Goal: Task Accomplishment & Management: Use online tool/utility

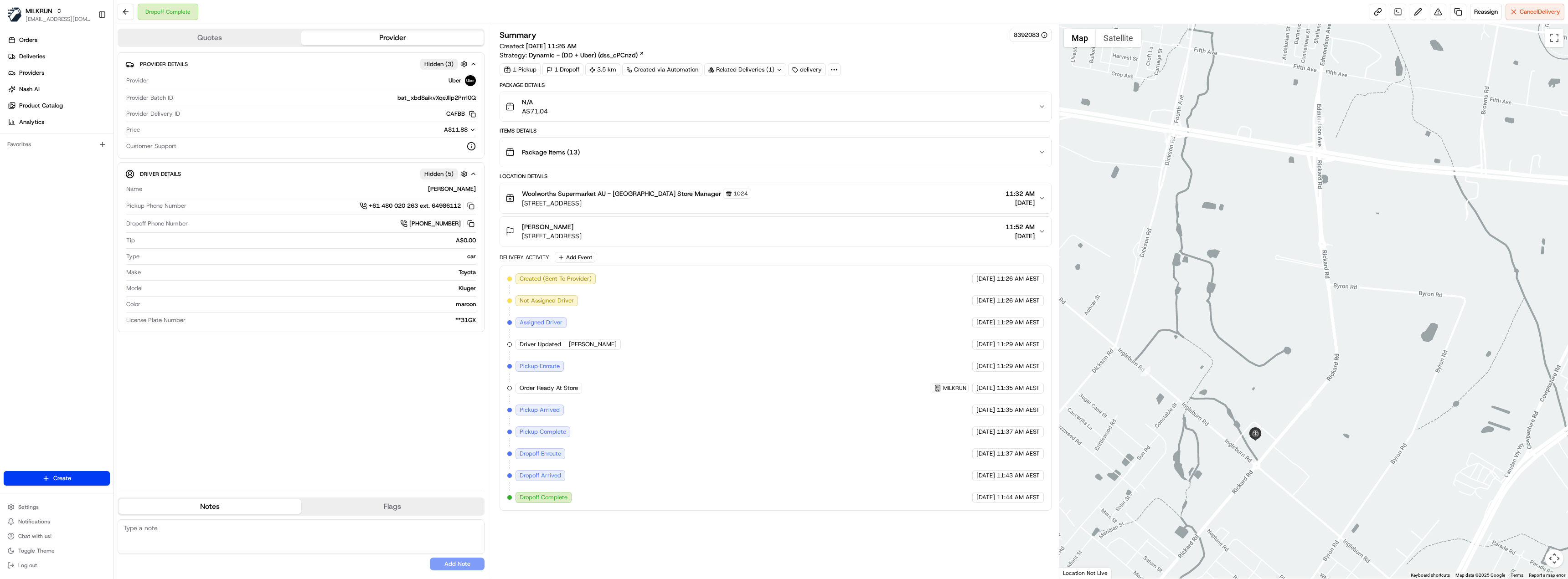
drag, startPoint x: 1338, startPoint y: 361, endPoint x: 1234, endPoint y: 222, distance: 173.6
click at [1234, 222] on div at bounding box center [1314, 301] width 509 height 554
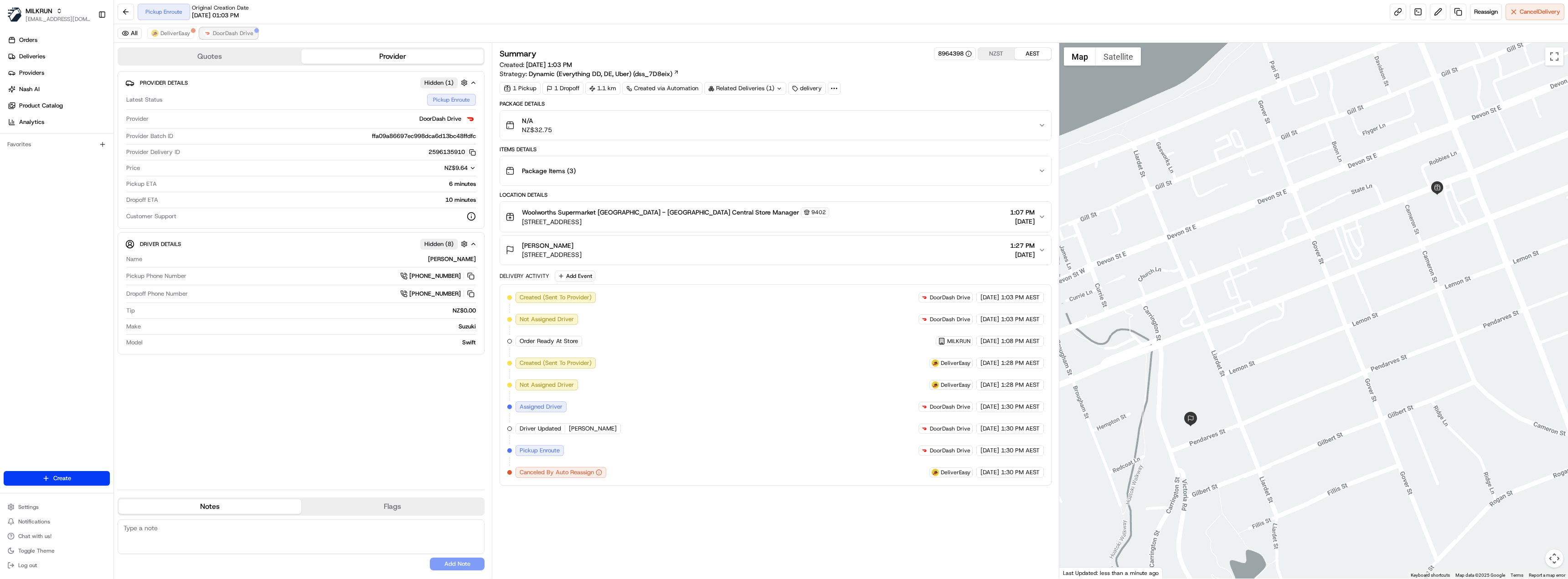
click at [226, 32] on span "DoorDash Drive" at bounding box center [233, 33] width 41 height 7
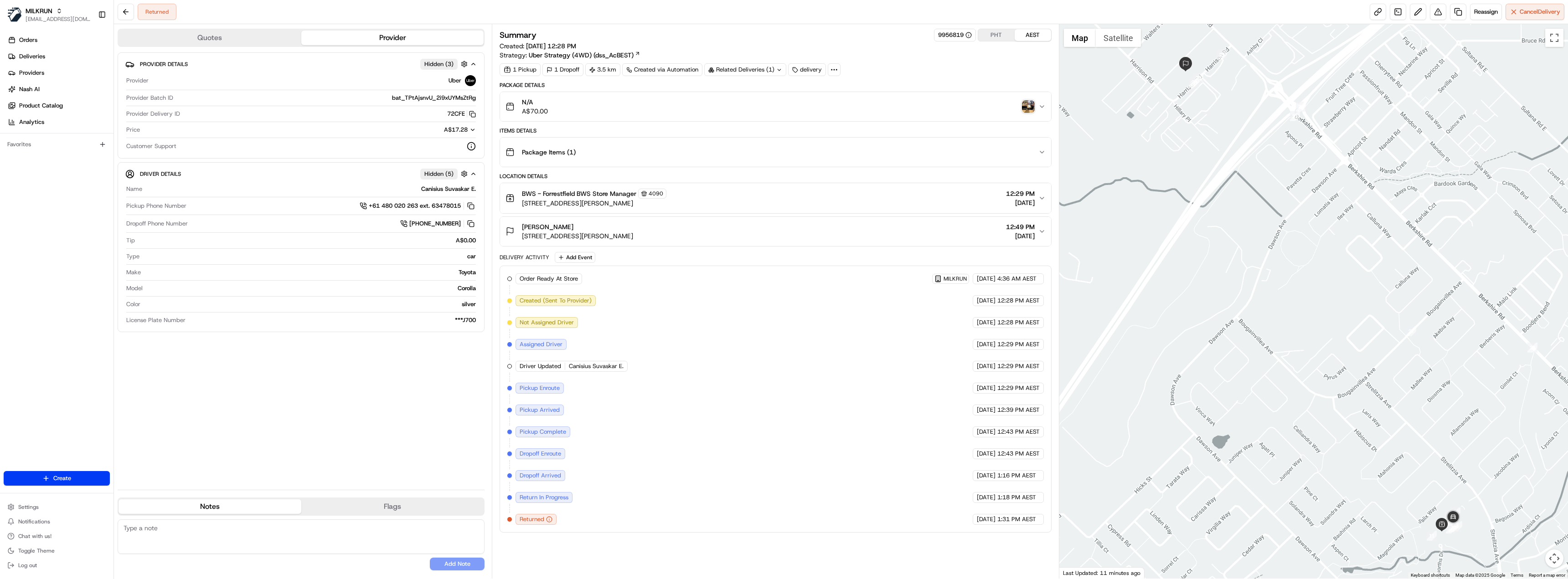
click at [1026, 104] on img "button" at bounding box center [1028, 106] width 13 height 13
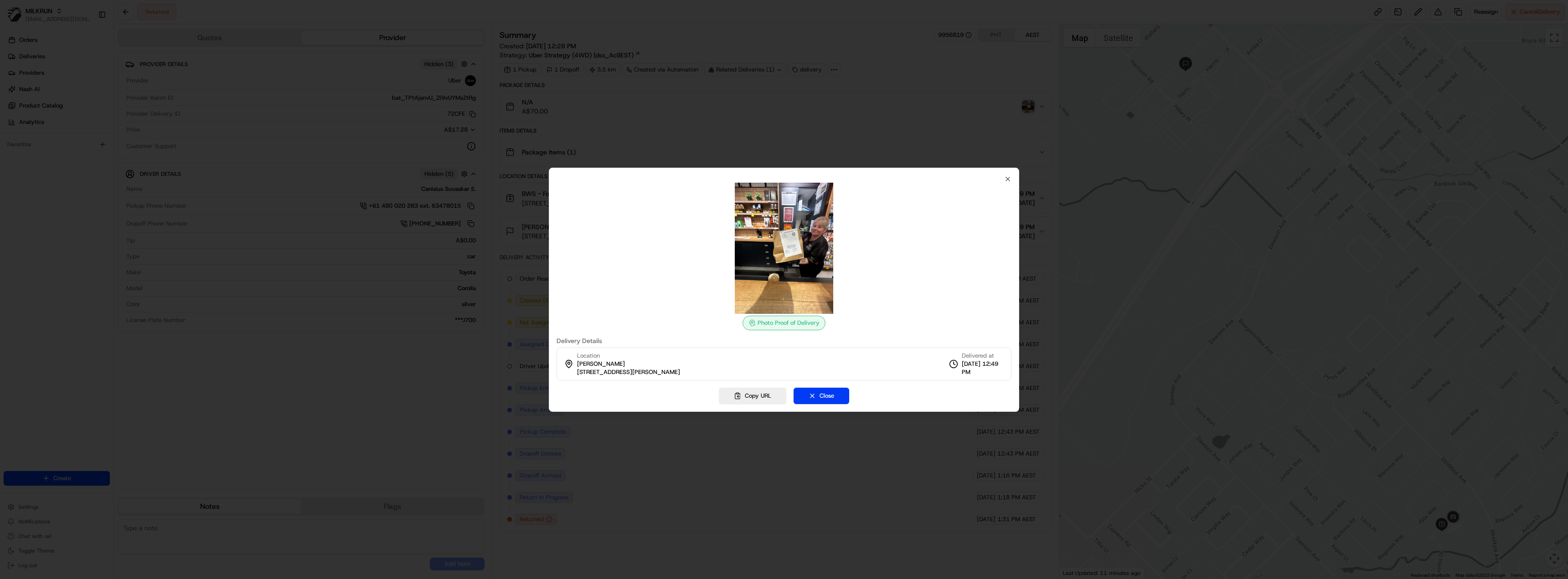
click at [1008, 182] on div at bounding box center [784, 248] width 455 height 131
click at [1008, 181] on icon "button" at bounding box center [1008, 179] width 7 height 7
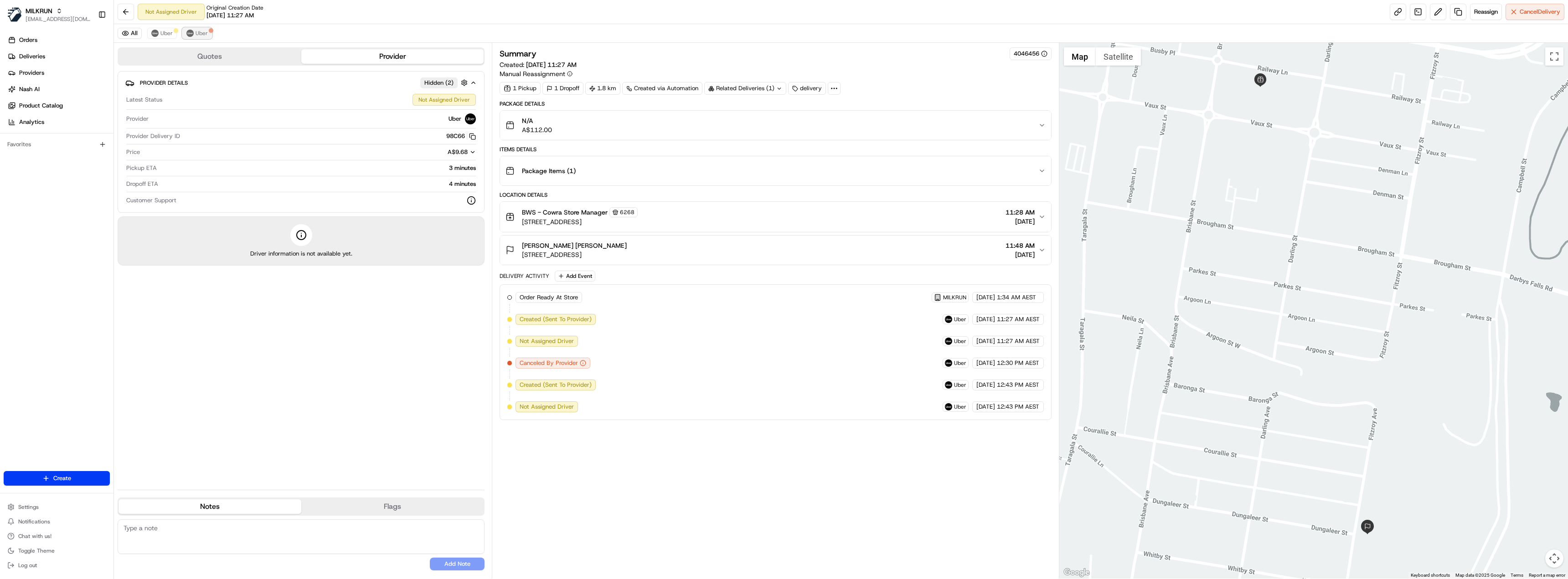
click at [203, 34] on span "Uber" at bounding box center [202, 33] width 12 height 7
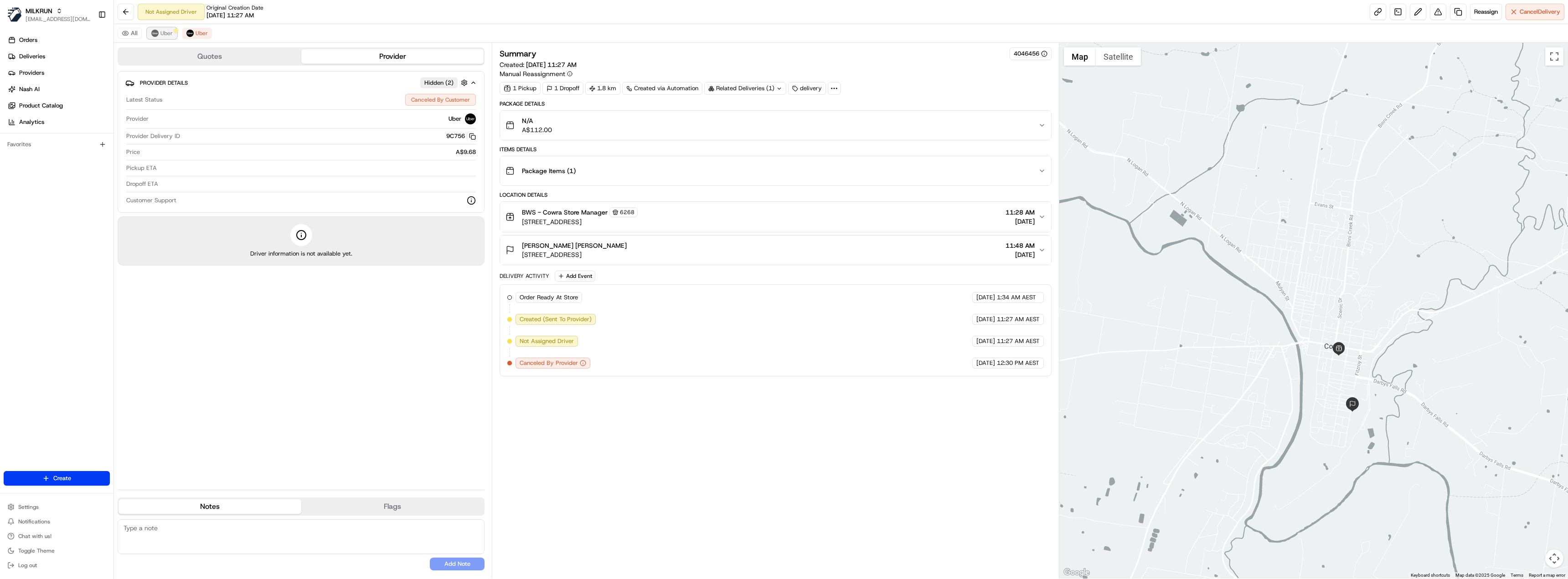
click at [159, 33] on button "Uber" at bounding box center [162, 33] width 30 height 11
click at [196, 36] on span "Uber" at bounding box center [202, 33] width 12 height 7
click at [168, 37] on button "Uber" at bounding box center [162, 33] width 30 height 11
click at [1479, 13] on span "Reassign" at bounding box center [1486, 12] width 24 height 8
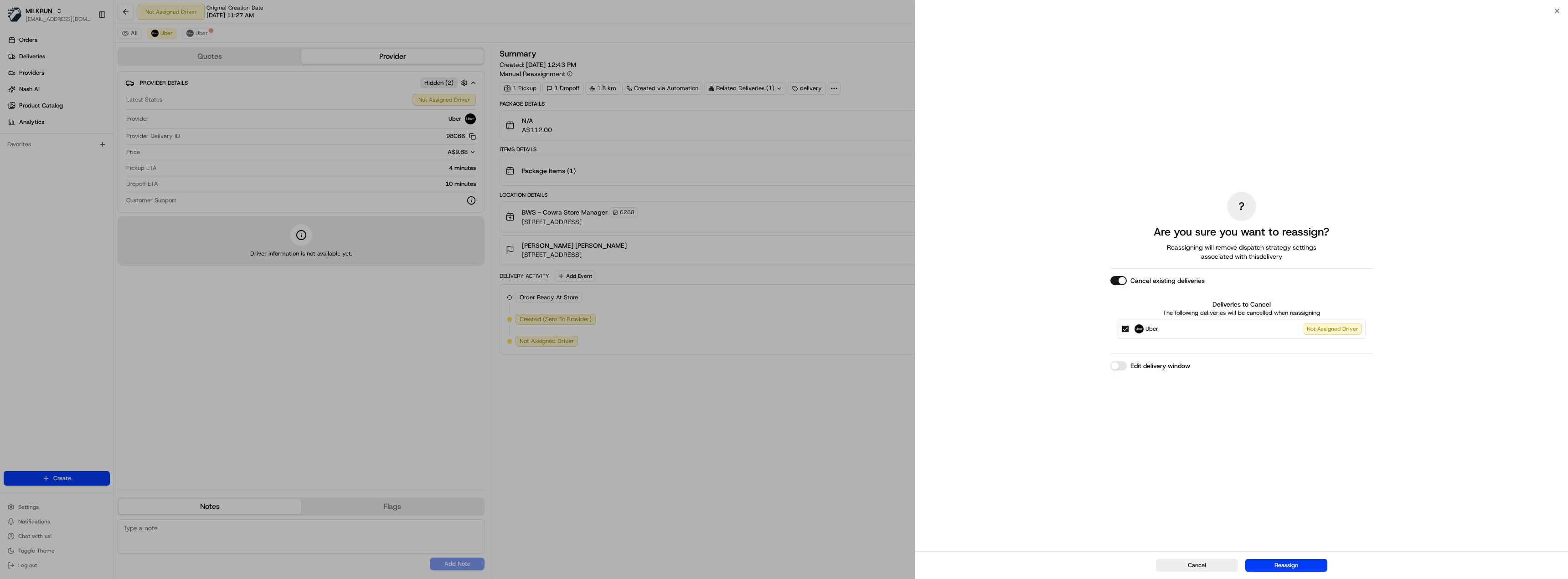
drag, startPoint x: 1119, startPoint y: 278, endPoint x: 1123, endPoint y: 291, distance: 13.6
click at [1119, 276] on div "? Are you sure you want to reassign? Reassigning will remove dispatch strategy …" at bounding box center [1242, 281] width 262 height 536
click at [1117, 278] on button "Cancel existing deliveries" at bounding box center [1119, 280] width 17 height 9
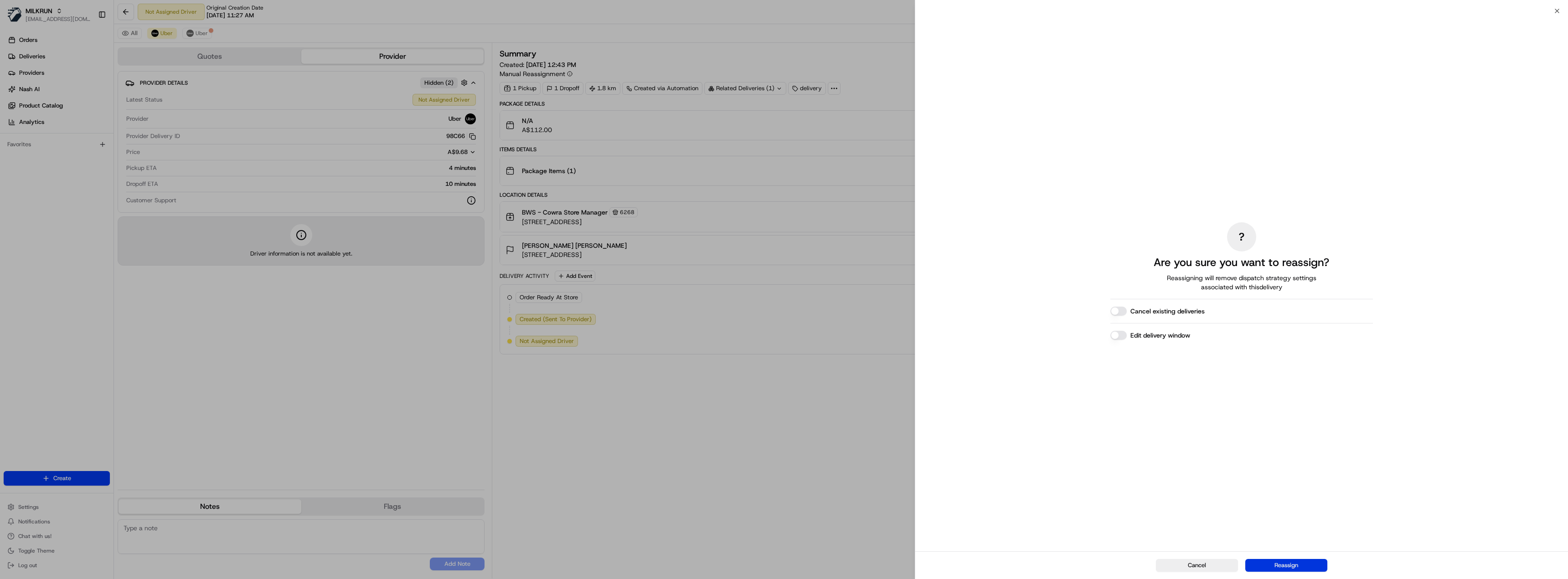
click at [1278, 562] on button "Reassign" at bounding box center [1286, 565] width 82 height 13
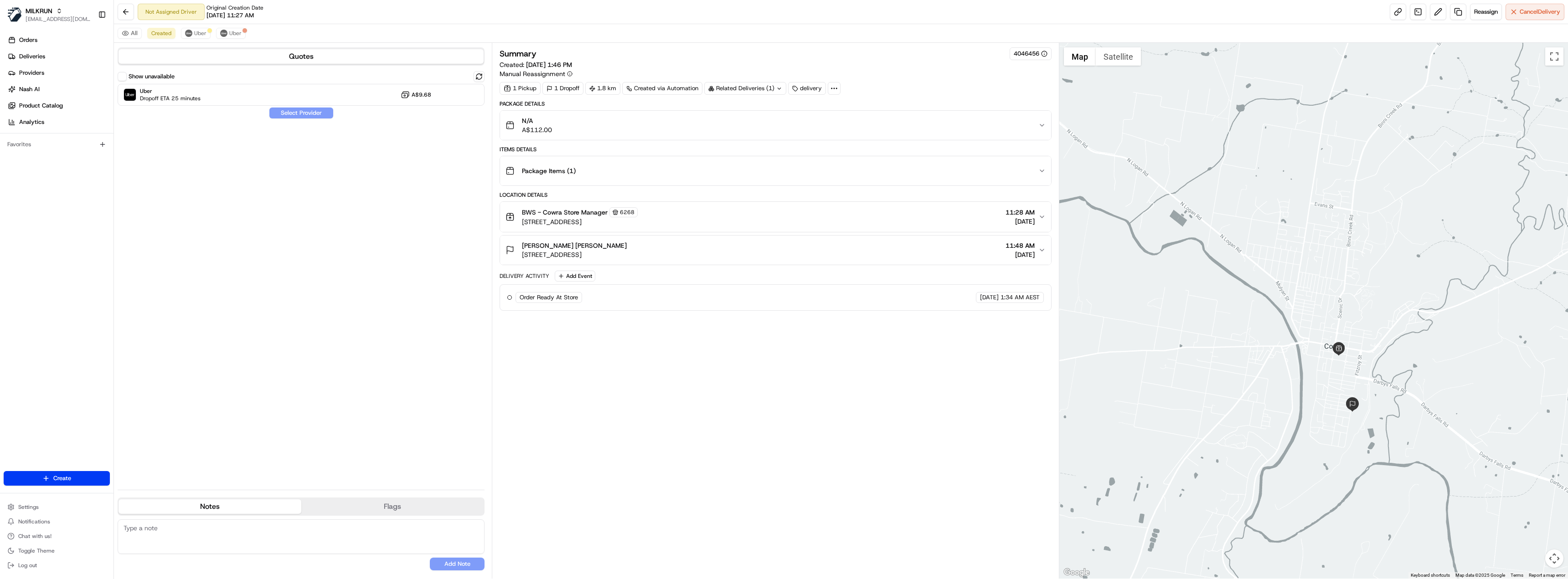
click at [124, 77] on button "Show unavailable" at bounding box center [122, 76] width 9 height 9
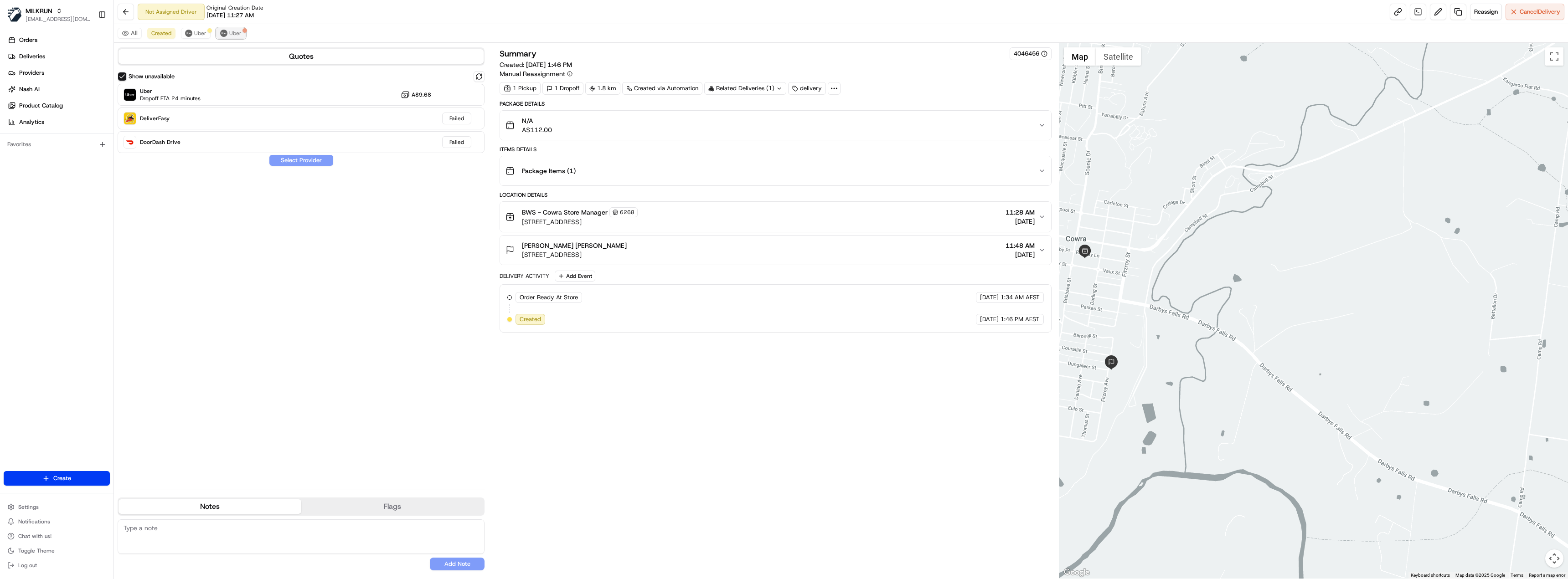
click at [238, 33] on span "Uber" at bounding box center [235, 33] width 12 height 7
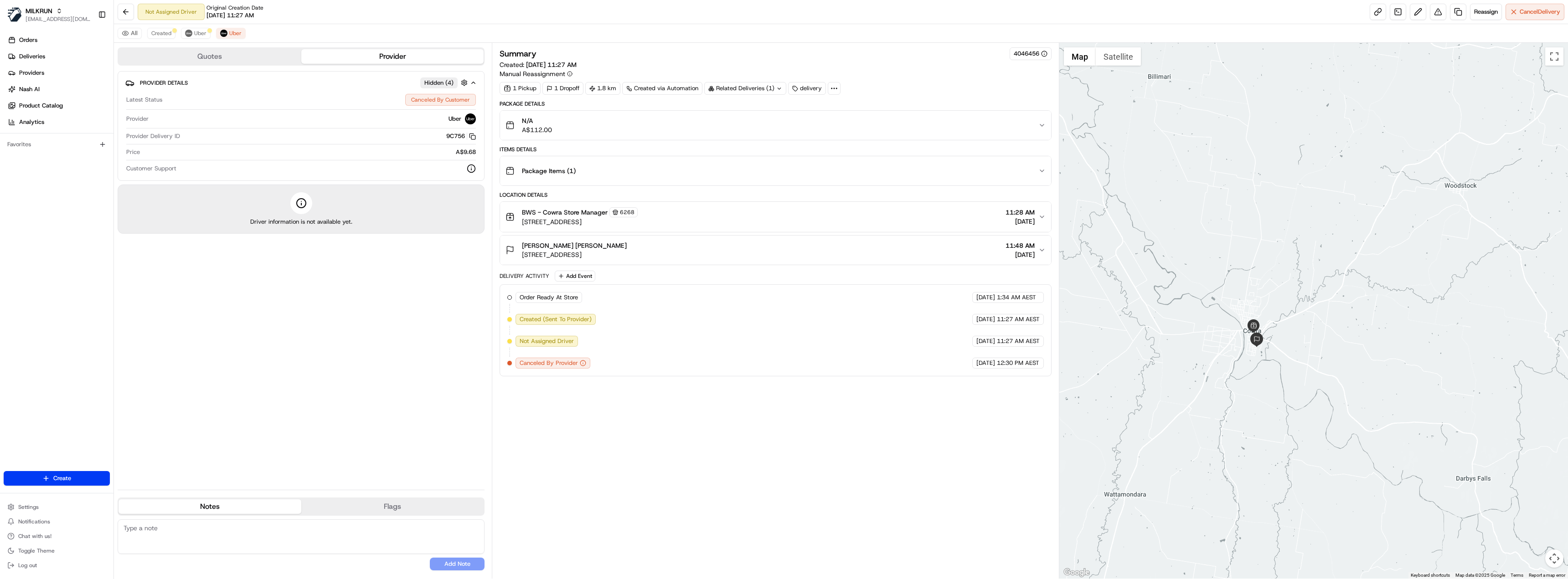
drag, startPoint x: 1332, startPoint y: 341, endPoint x: 1420, endPoint y: 345, distance: 88.1
click at [1420, 345] on div at bounding box center [1314, 311] width 509 height 536
drag, startPoint x: 1328, startPoint y: 339, endPoint x: 1355, endPoint y: 343, distance: 27.3
click at [1355, 343] on div at bounding box center [1314, 311] width 509 height 536
click at [195, 36] on span "Uber" at bounding box center [201, 33] width 12 height 7
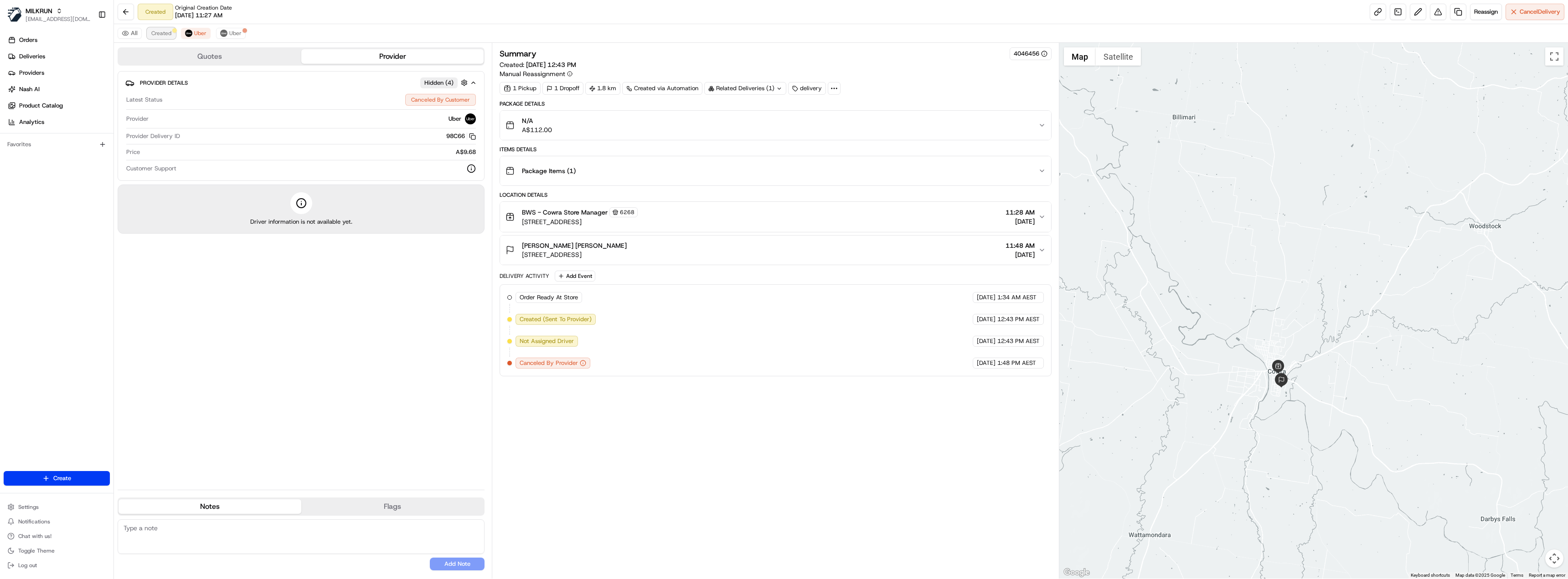
click at [167, 33] on span "Created" at bounding box center [161, 33] width 20 height 7
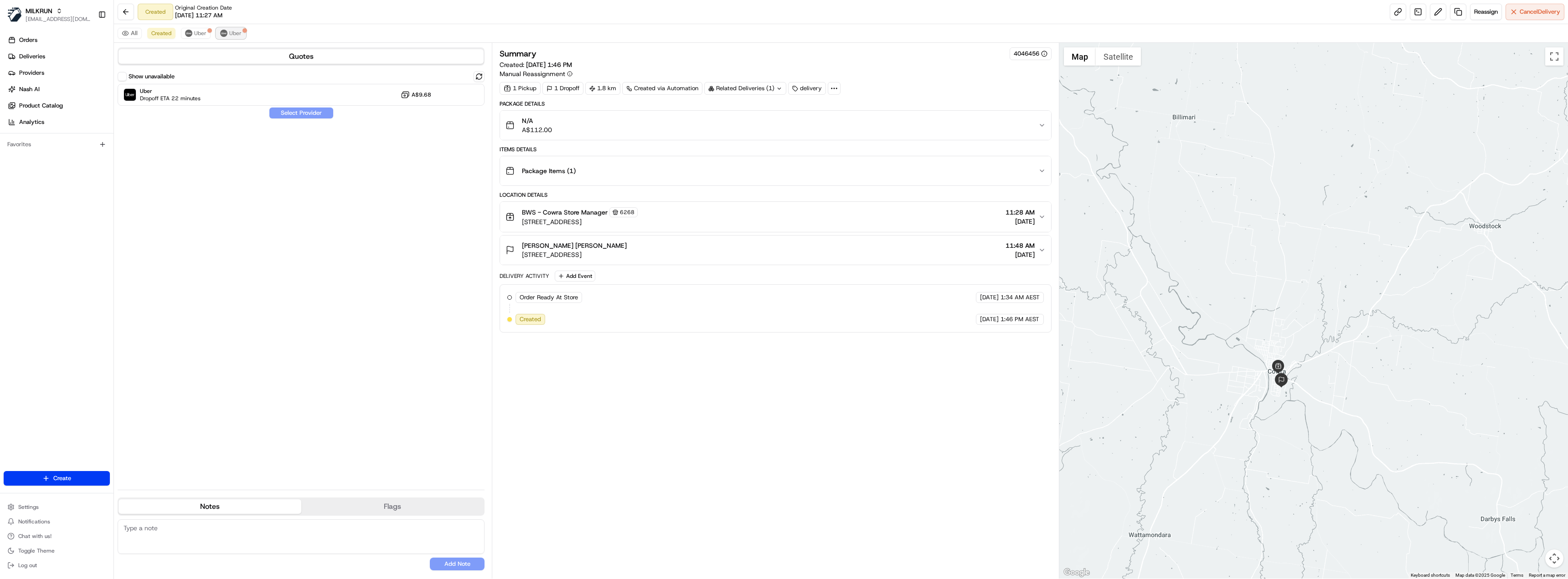
click at [237, 37] on button "Uber" at bounding box center [231, 33] width 30 height 11
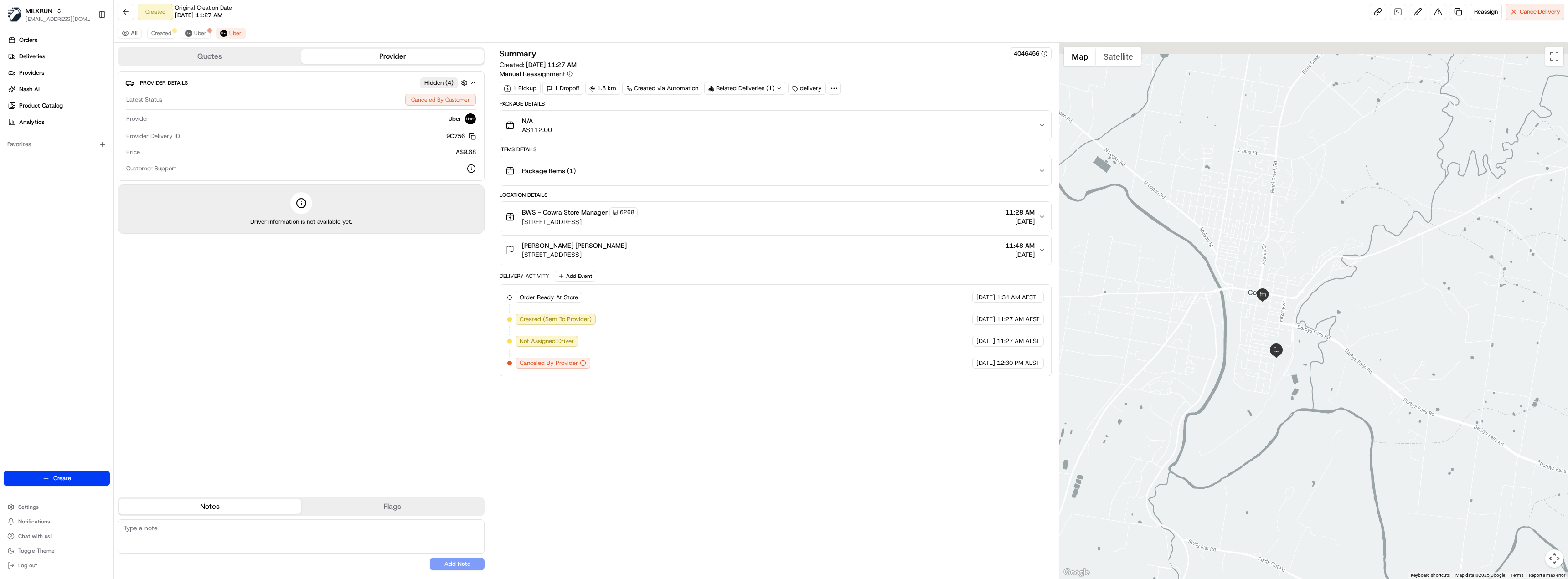
drag, startPoint x: 1118, startPoint y: 226, endPoint x: 1316, endPoint y: 348, distance: 232.6
click at [1316, 348] on div at bounding box center [1314, 311] width 509 height 536
click at [199, 33] on span "Uber" at bounding box center [201, 33] width 12 height 7
click at [167, 32] on span "Created" at bounding box center [161, 33] width 20 height 7
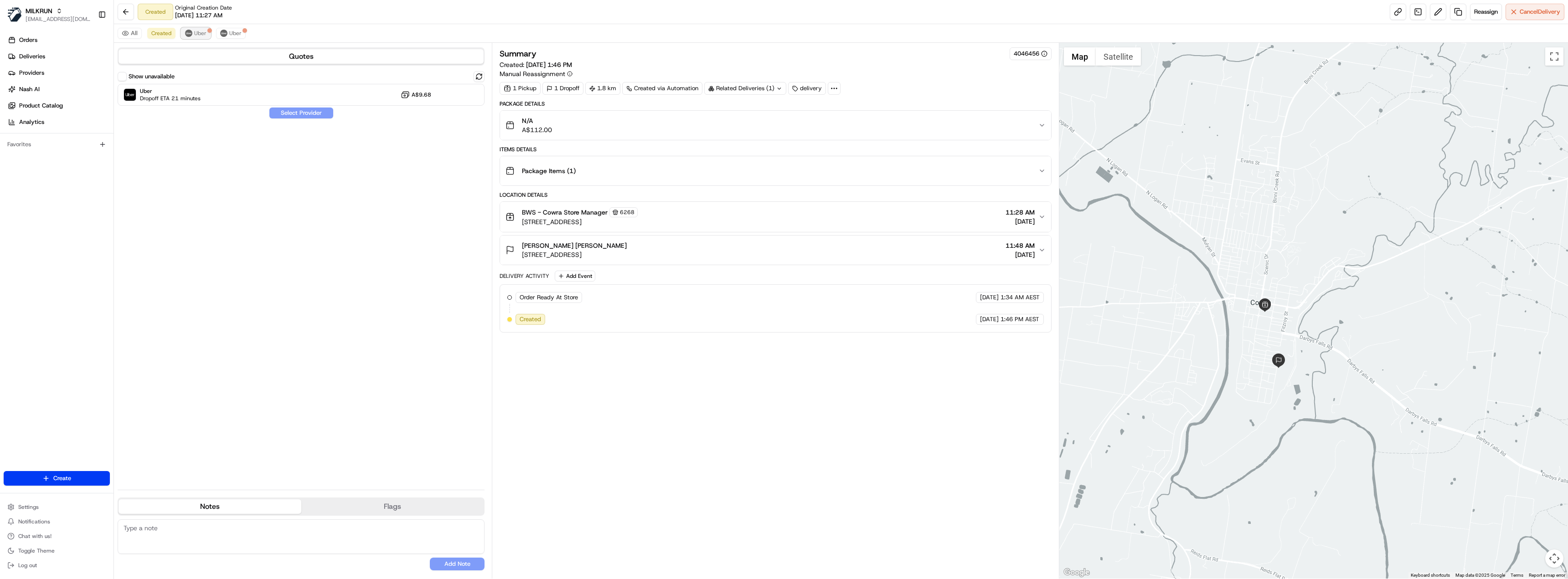
click at [192, 36] on button "Uber" at bounding box center [196, 33] width 30 height 11
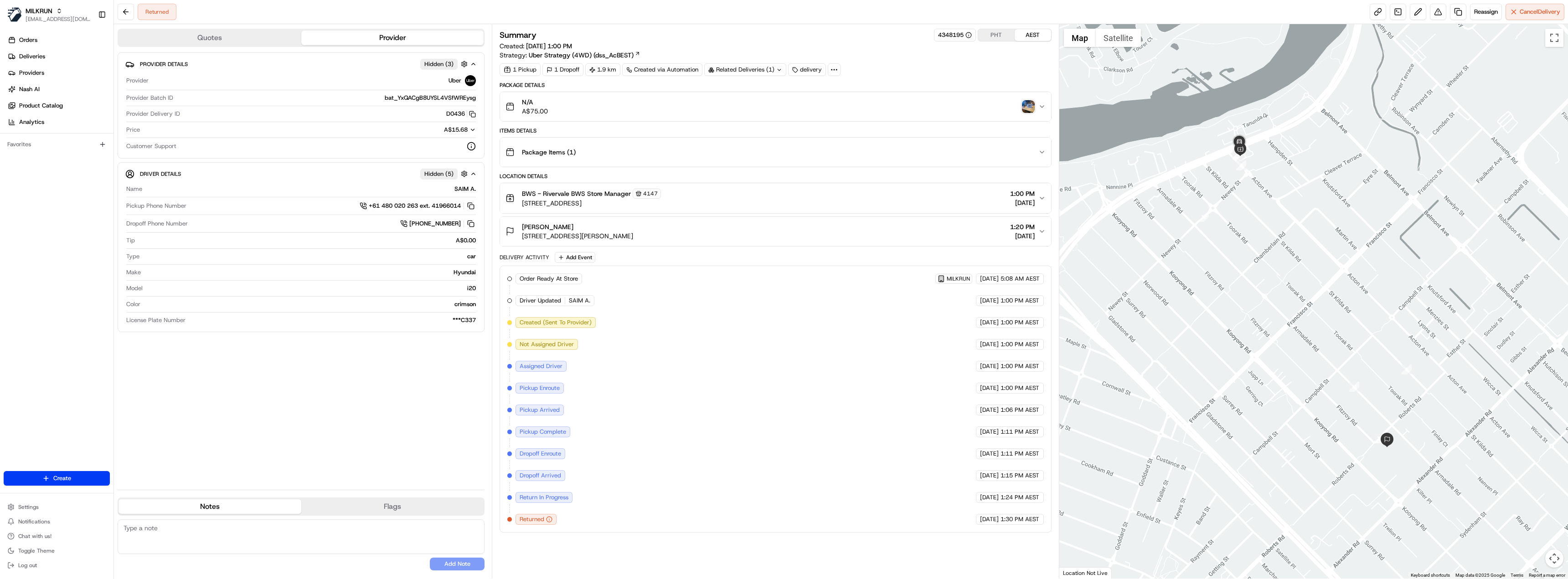
click at [620, 234] on span "[STREET_ADDRESS][PERSON_NAME]" at bounding box center [578, 236] width 111 height 9
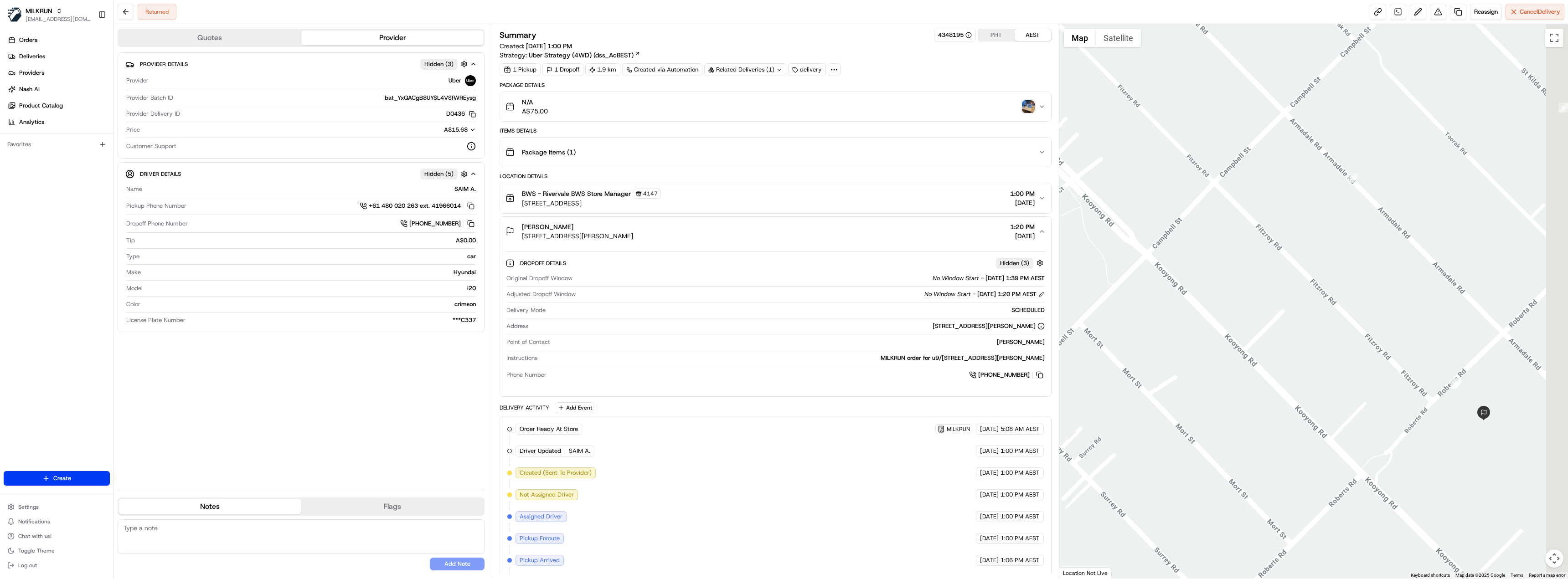
drag, startPoint x: 1417, startPoint y: 395, endPoint x: 1224, endPoint y: 397, distance: 193.0
click at [1224, 397] on div at bounding box center [1314, 301] width 509 height 554
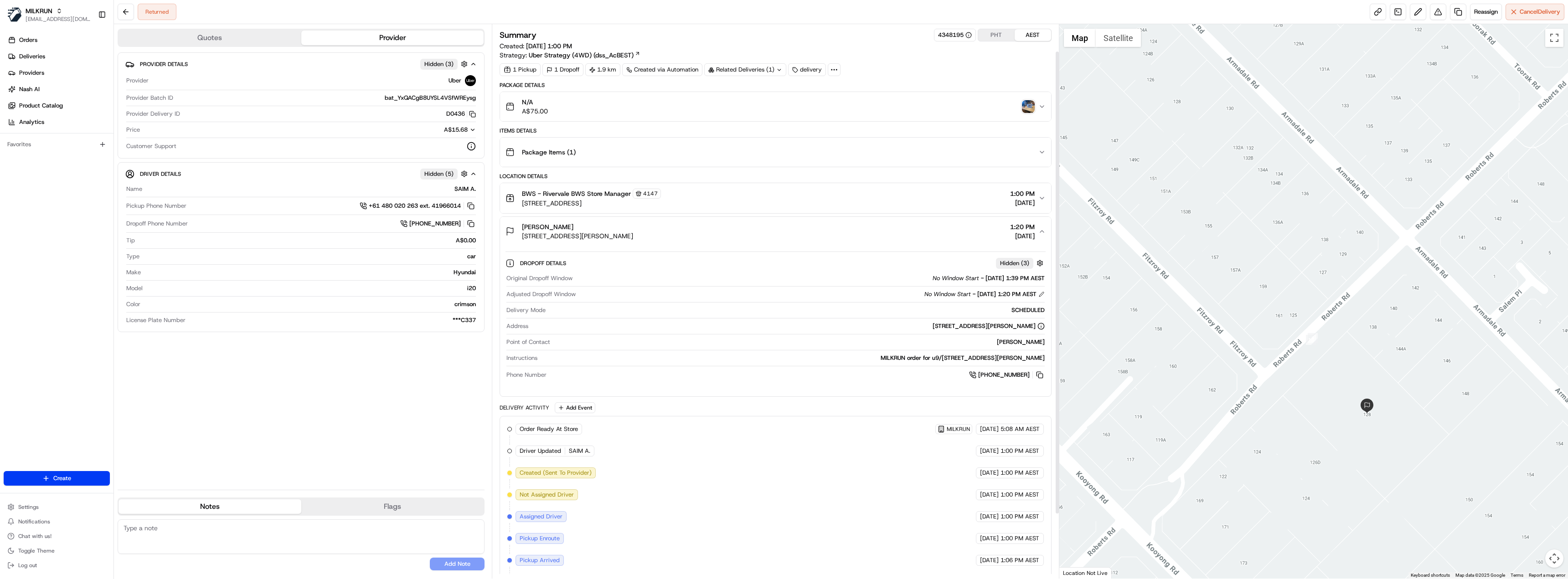
scroll to position [109, 0]
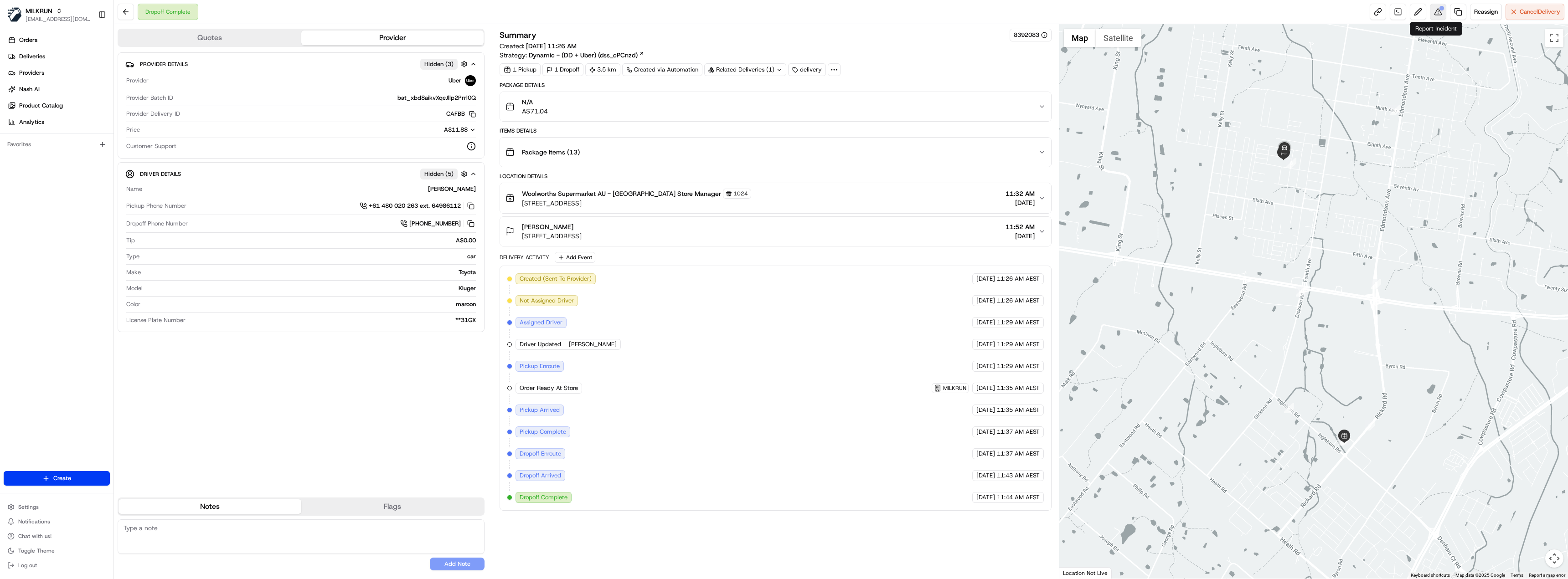
click at [1433, 10] on button at bounding box center [1438, 12] width 17 height 17
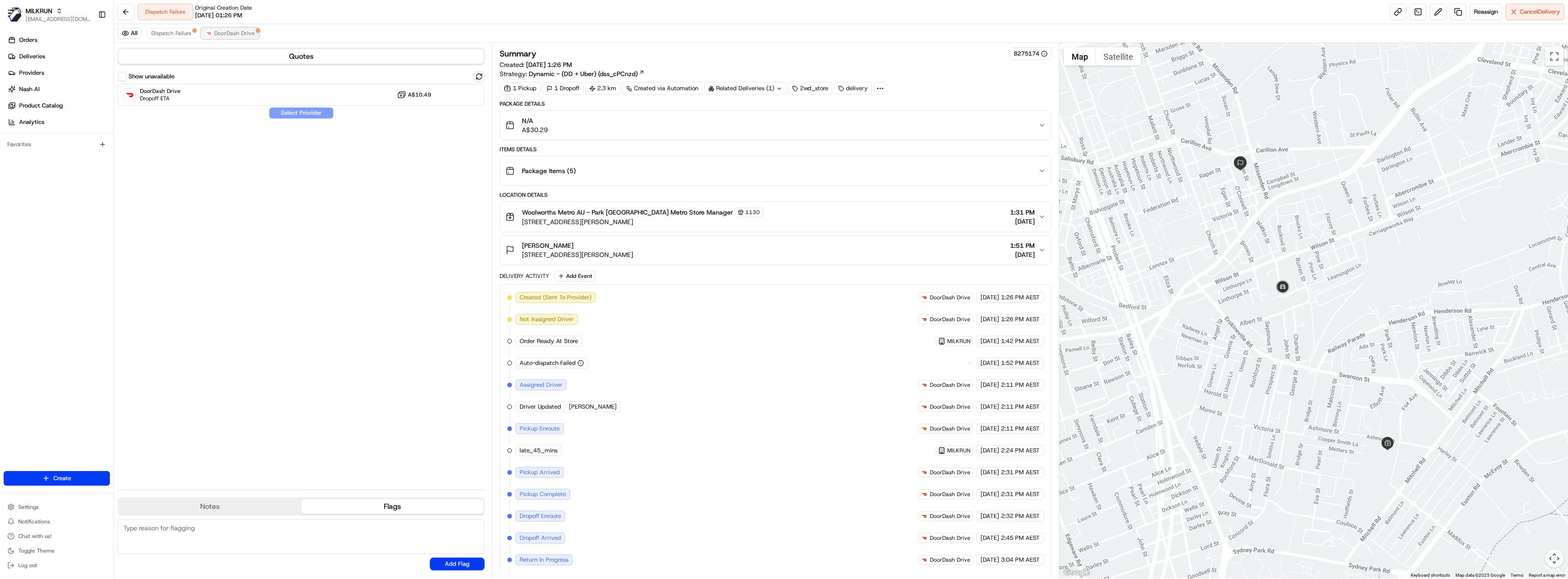
click at [219, 35] on span "DoorDash Drive" at bounding box center [235, 33] width 41 height 7
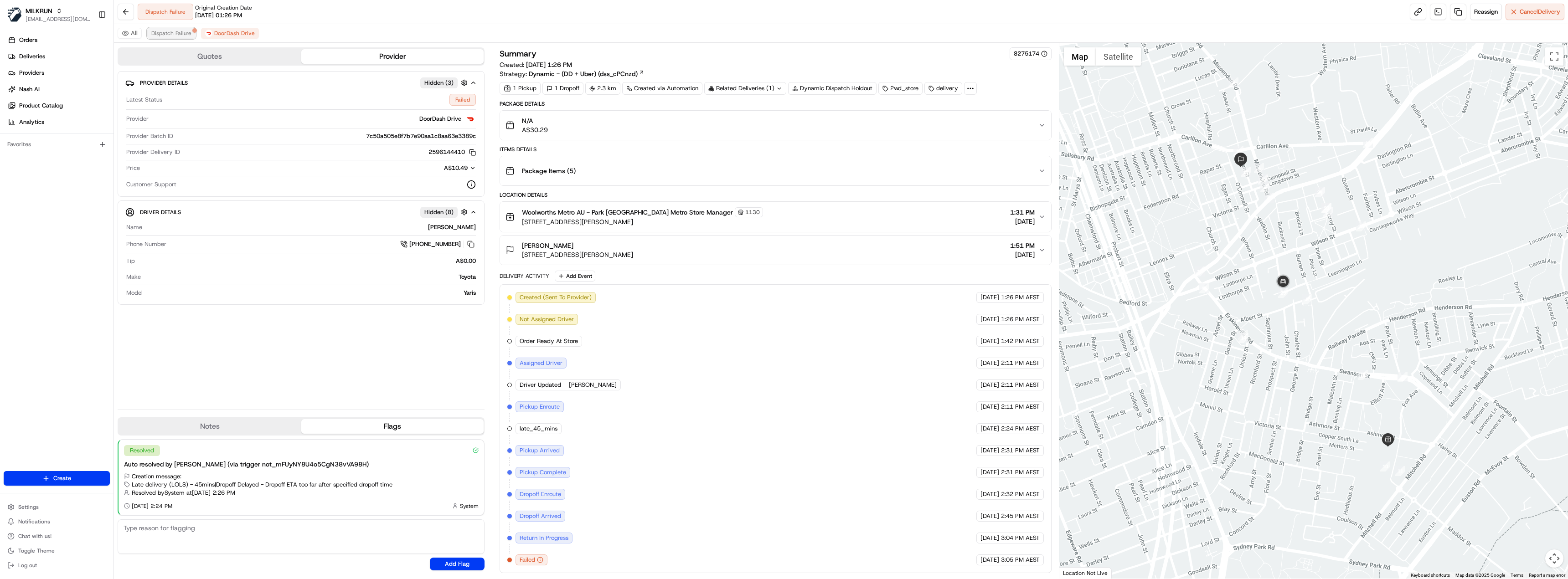
click at [173, 35] on span "Dispatch Failure" at bounding box center [171, 33] width 40 height 7
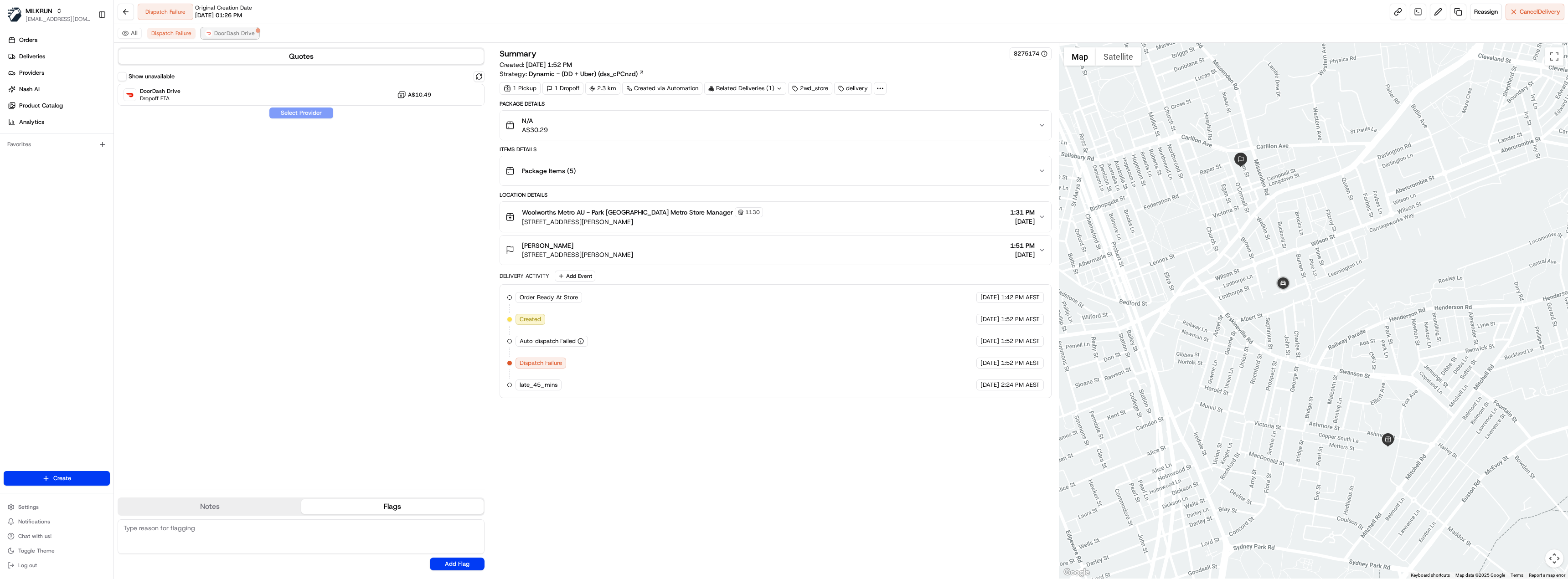
click at [227, 32] on span "DoorDash Drive" at bounding box center [235, 33] width 41 height 7
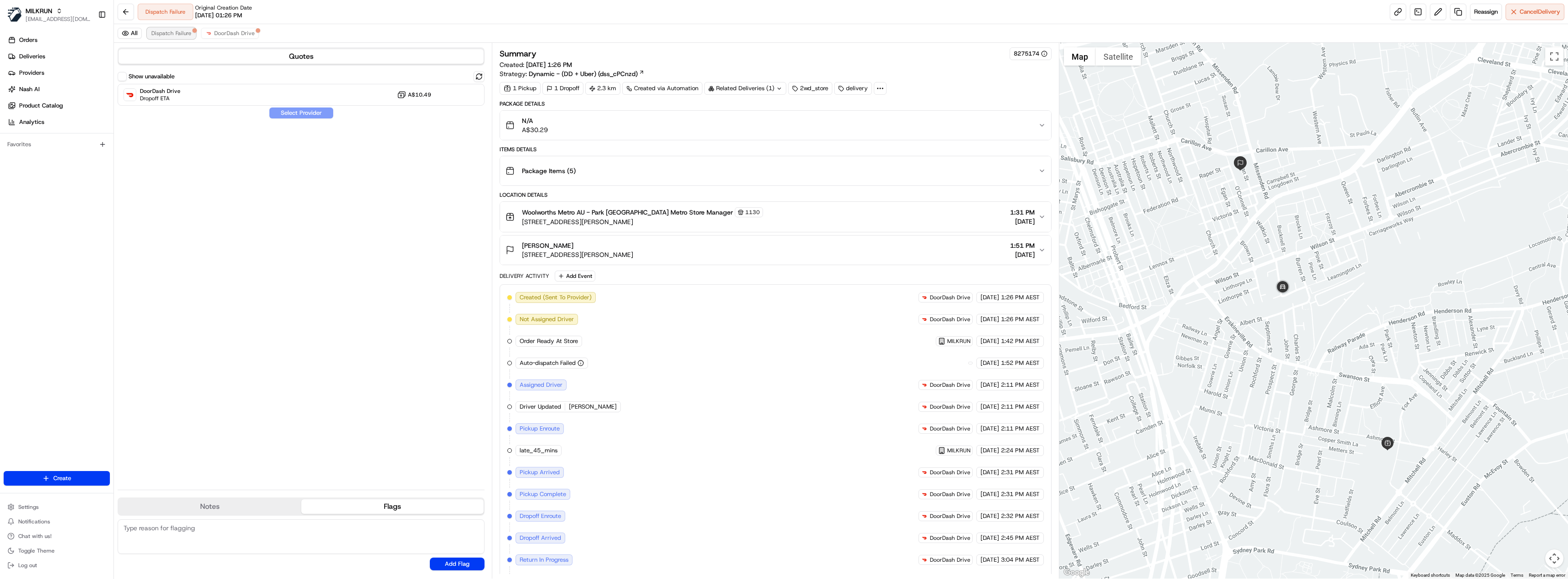
click at [161, 35] on span "Dispatch Failure" at bounding box center [171, 33] width 40 height 7
click at [237, 35] on span "DoorDash Drive" at bounding box center [235, 33] width 41 height 7
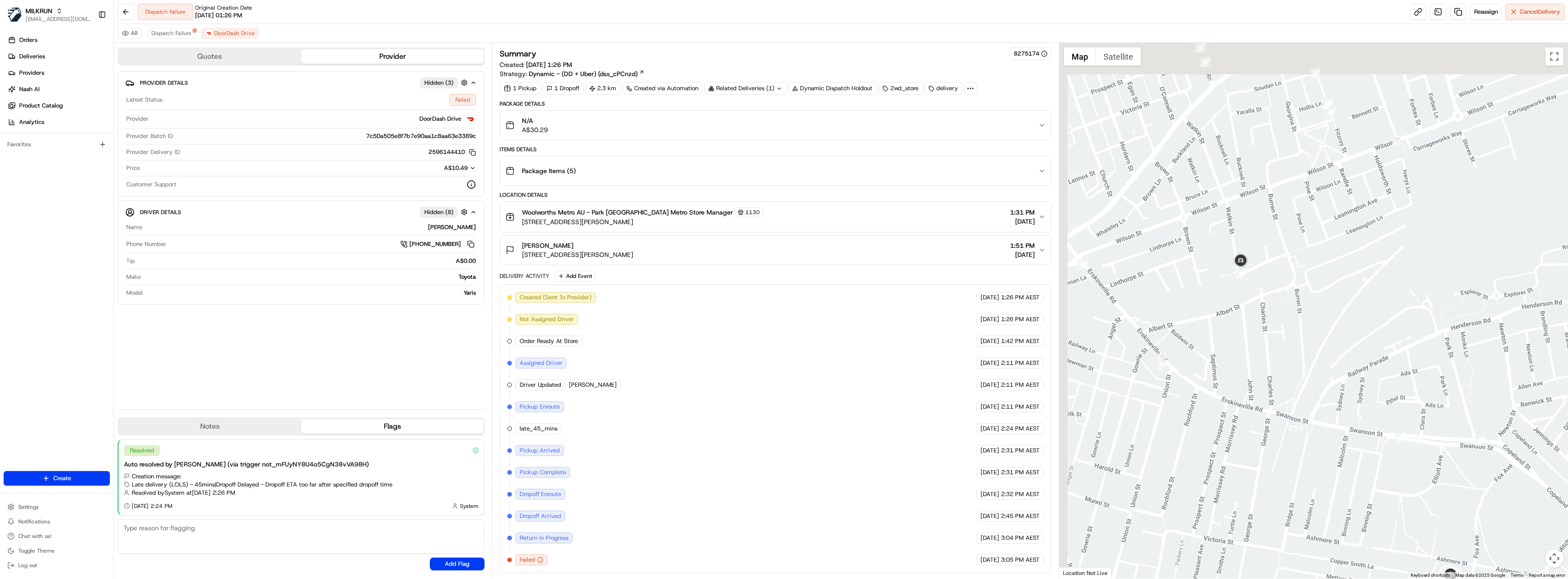
drag, startPoint x: 1168, startPoint y: 176, endPoint x: 1263, endPoint y: 340, distance: 189.5
click at [1263, 340] on div at bounding box center [1314, 311] width 509 height 536
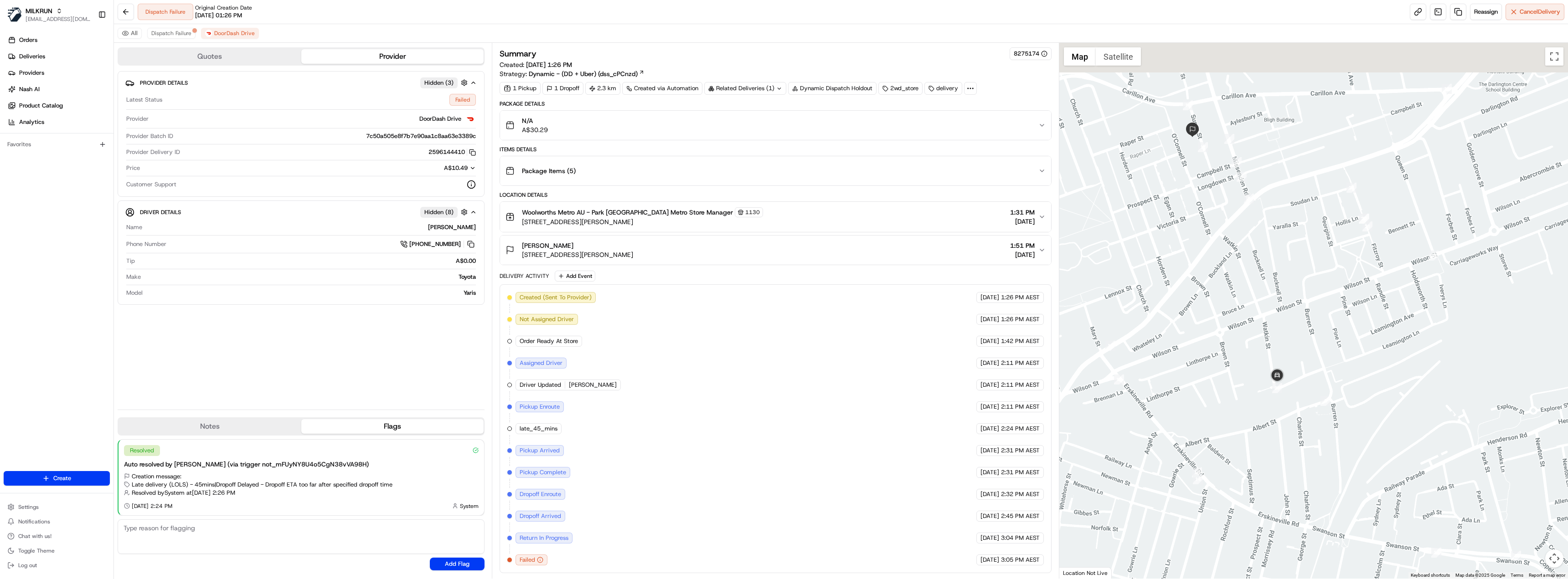
drag, startPoint x: 1248, startPoint y: 225, endPoint x: 1284, endPoint y: 356, distance: 135.9
click at [1284, 356] on div at bounding box center [1314, 311] width 509 height 536
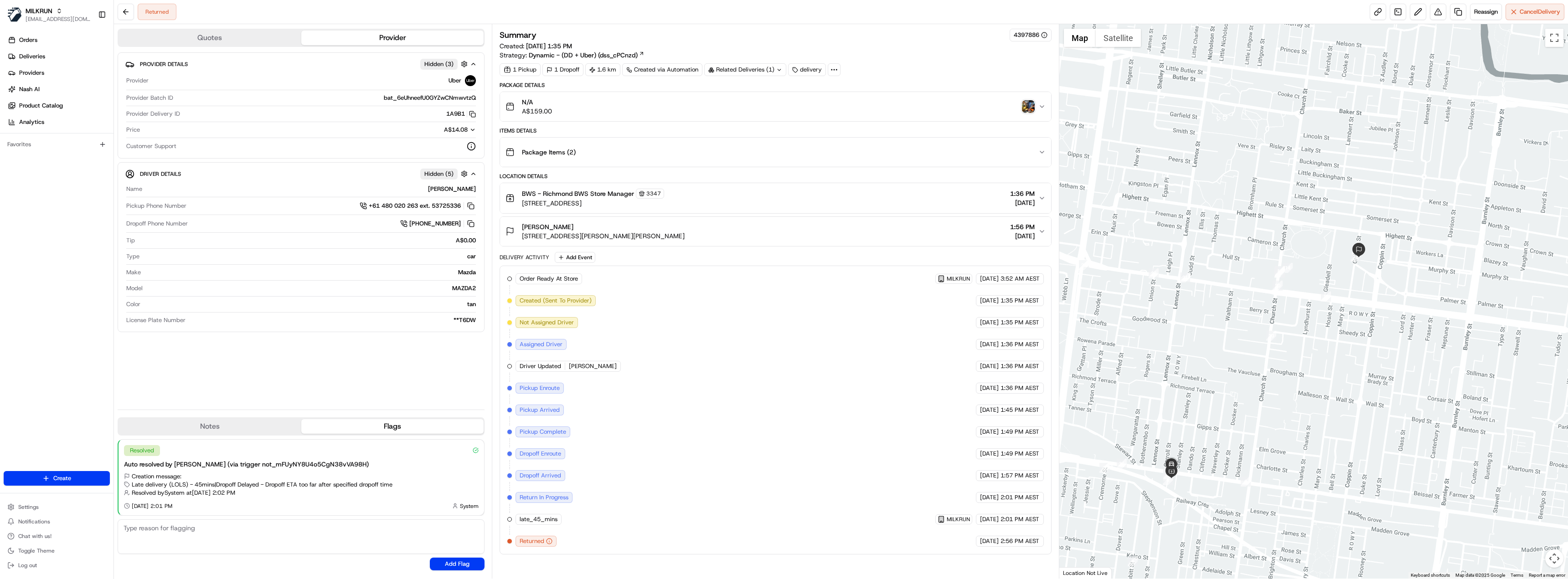
click at [1029, 107] on img "button" at bounding box center [1028, 106] width 13 height 13
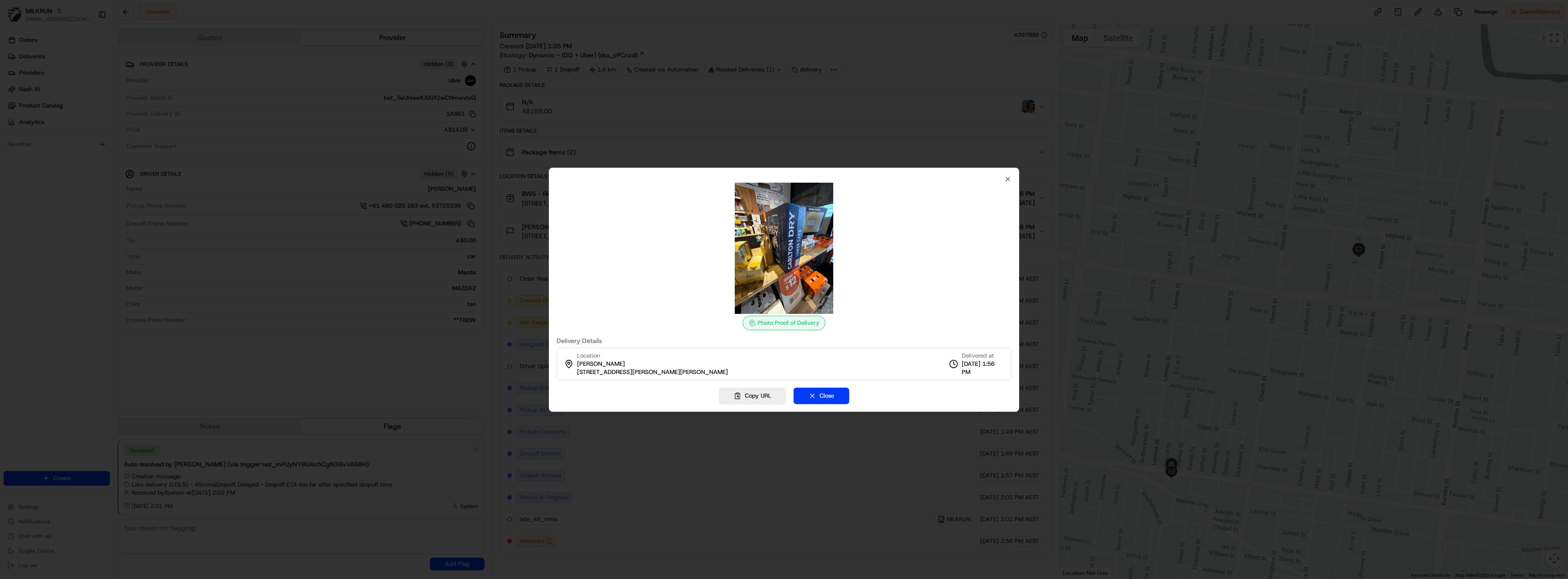
click at [964, 106] on div at bounding box center [784, 290] width 1568 height 579
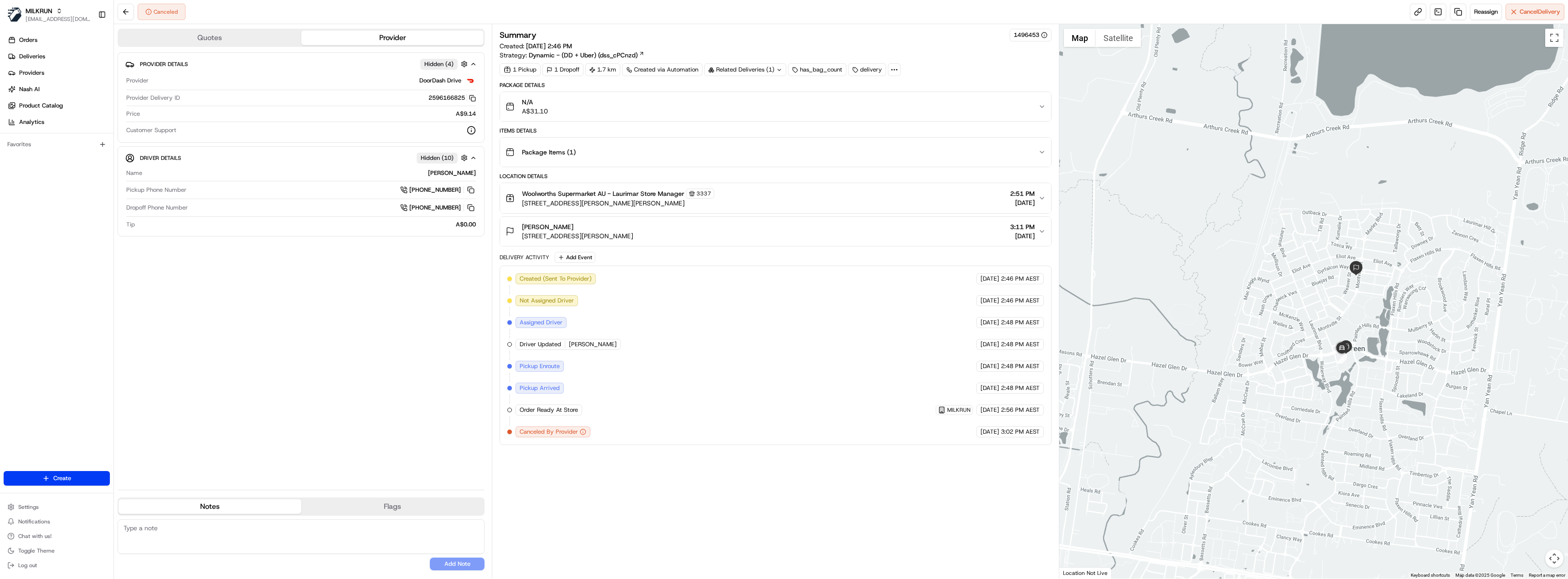
drag, startPoint x: 1440, startPoint y: 439, endPoint x: 1417, endPoint y: 383, distance: 60.5
click at [1417, 383] on div at bounding box center [1314, 301] width 509 height 554
click at [1487, 11] on span "Reassign" at bounding box center [1486, 12] width 24 height 8
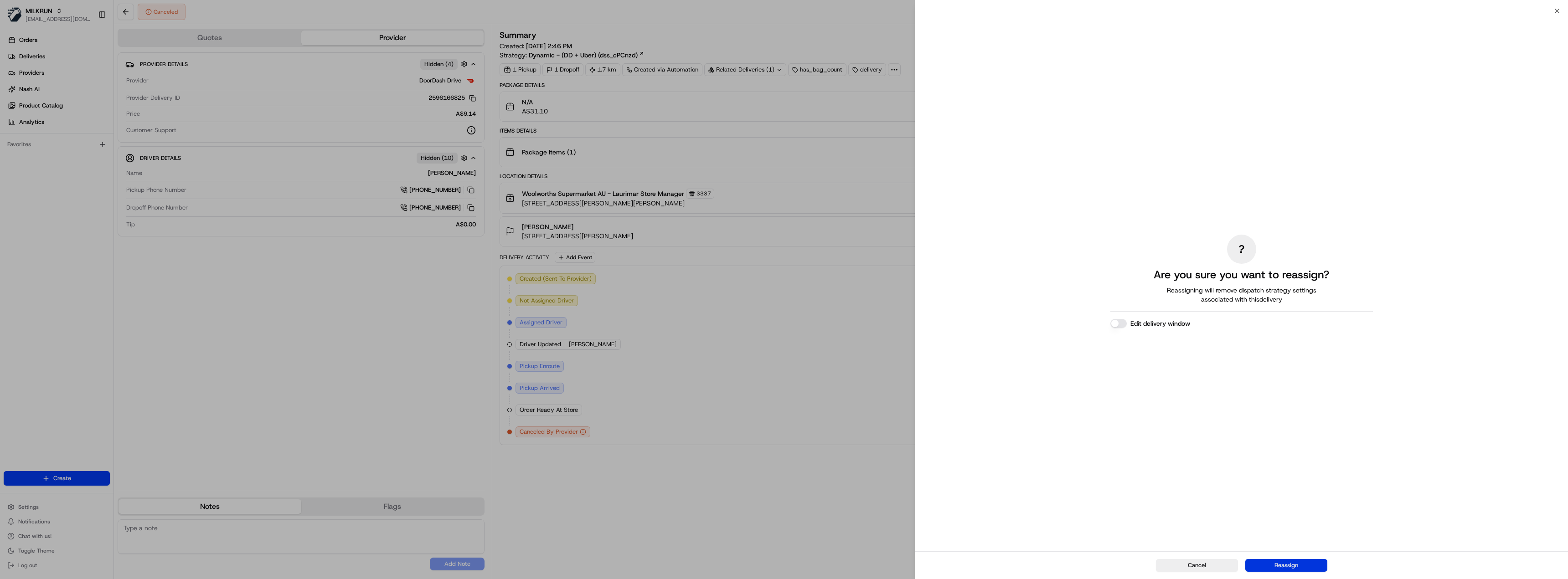
click at [1298, 561] on button "Reassign" at bounding box center [1286, 565] width 82 height 13
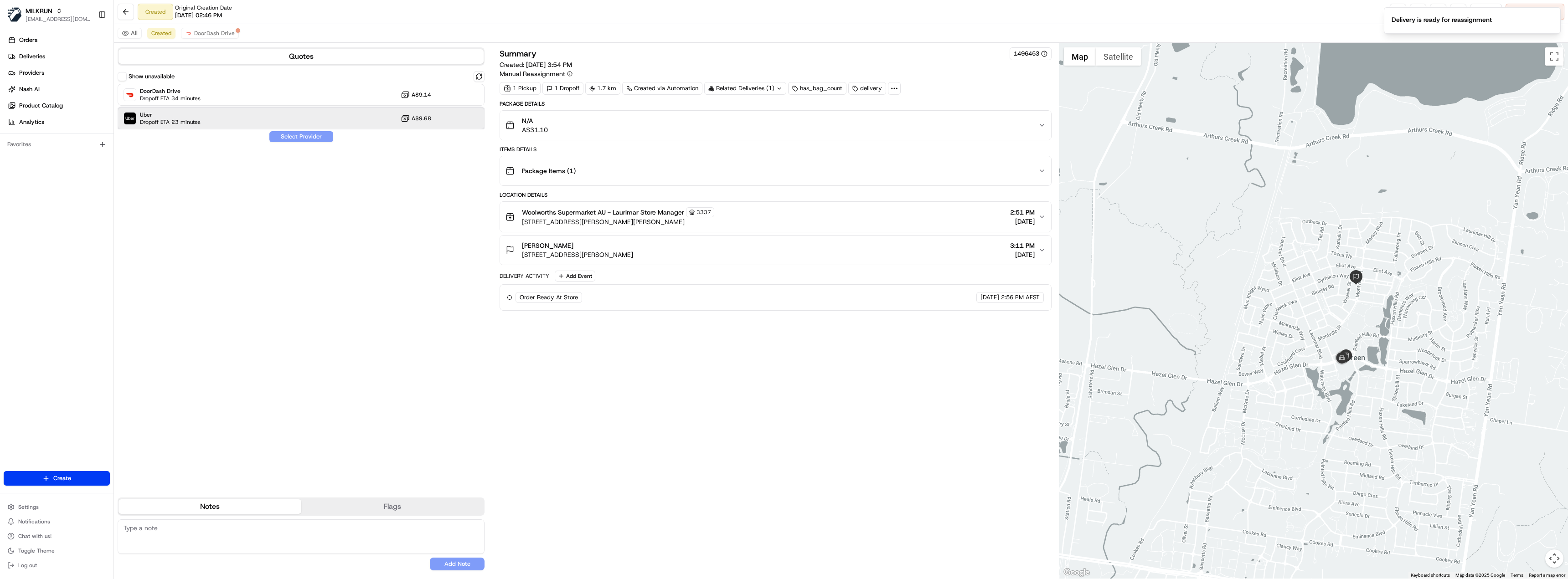
click at [144, 122] on span "Dropoff ETA 23 minutes" at bounding box center [170, 122] width 61 height 7
click at [298, 138] on button "Assign Provider" at bounding box center [301, 137] width 65 height 11
